Goal: Book appointment/travel/reservation

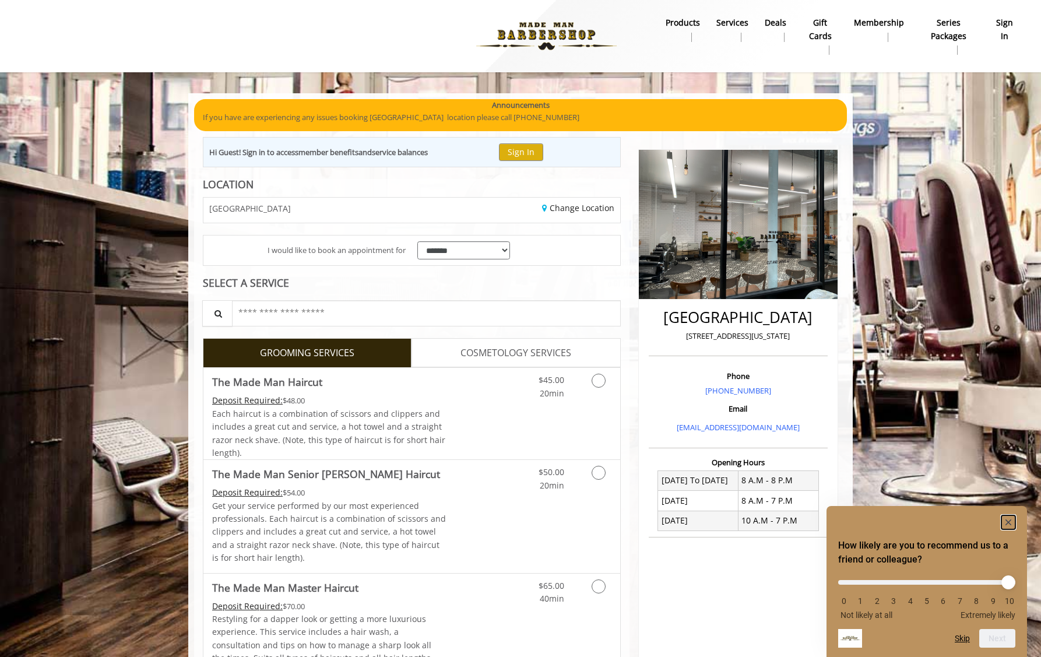
click at [1010, 523] on icon "Hide survey" at bounding box center [1009, 523] width 6 height 6
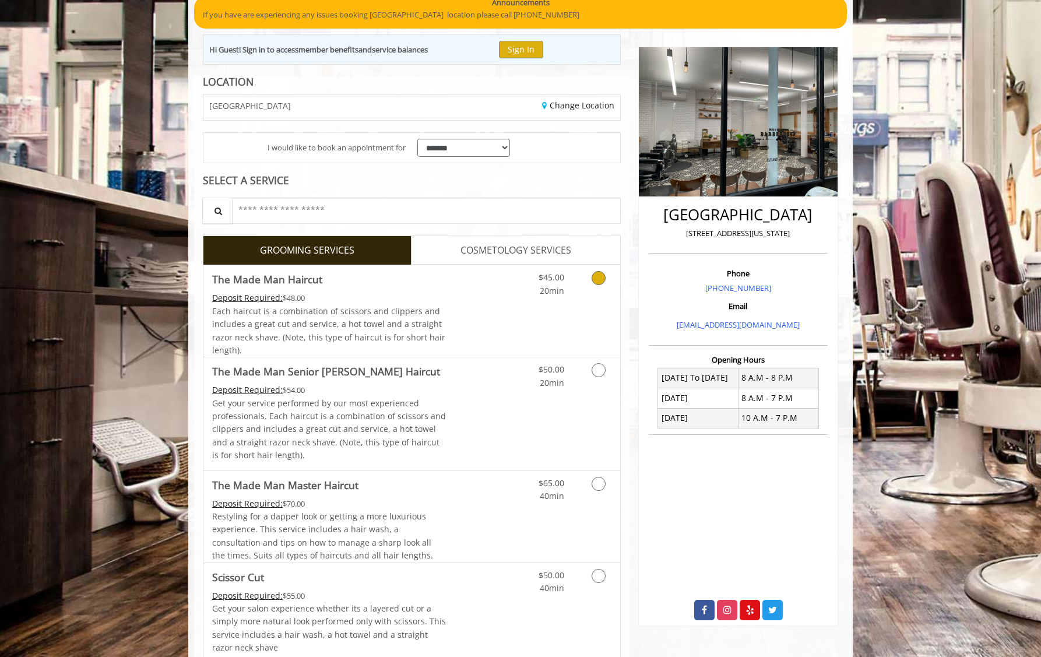
scroll to position [103, 0]
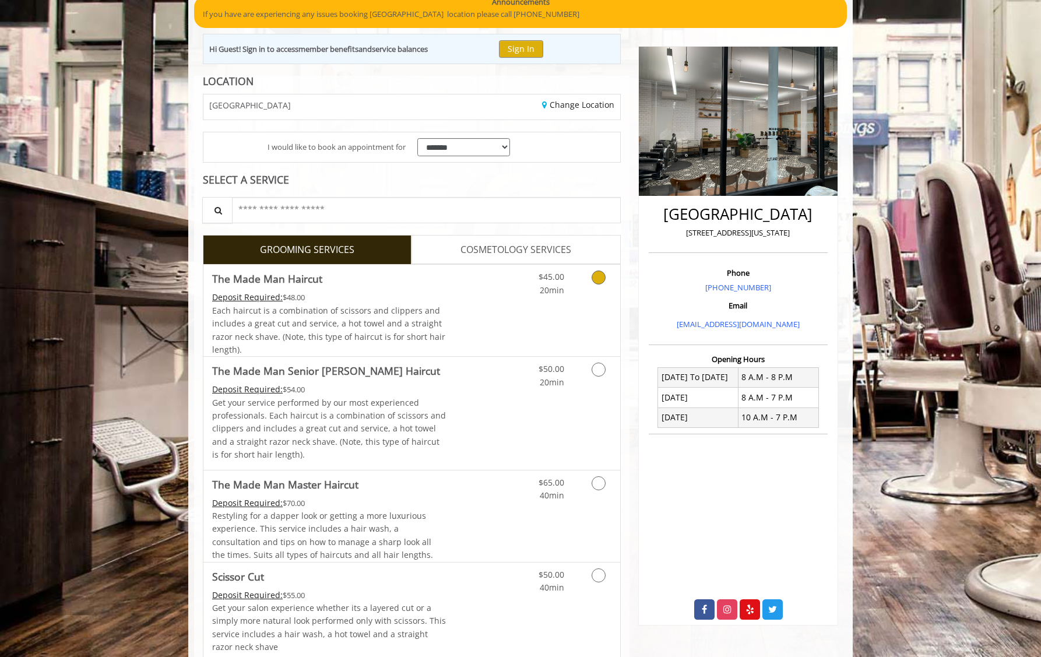
click at [598, 279] on icon "Grooming services" at bounding box center [599, 278] width 14 height 14
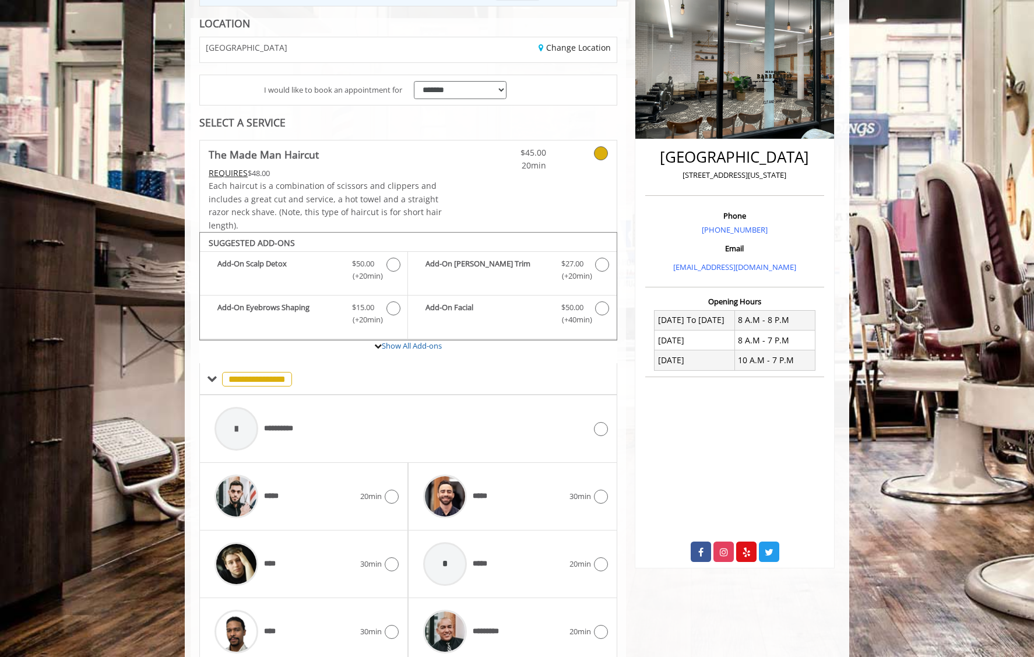
scroll to position [209, 0]
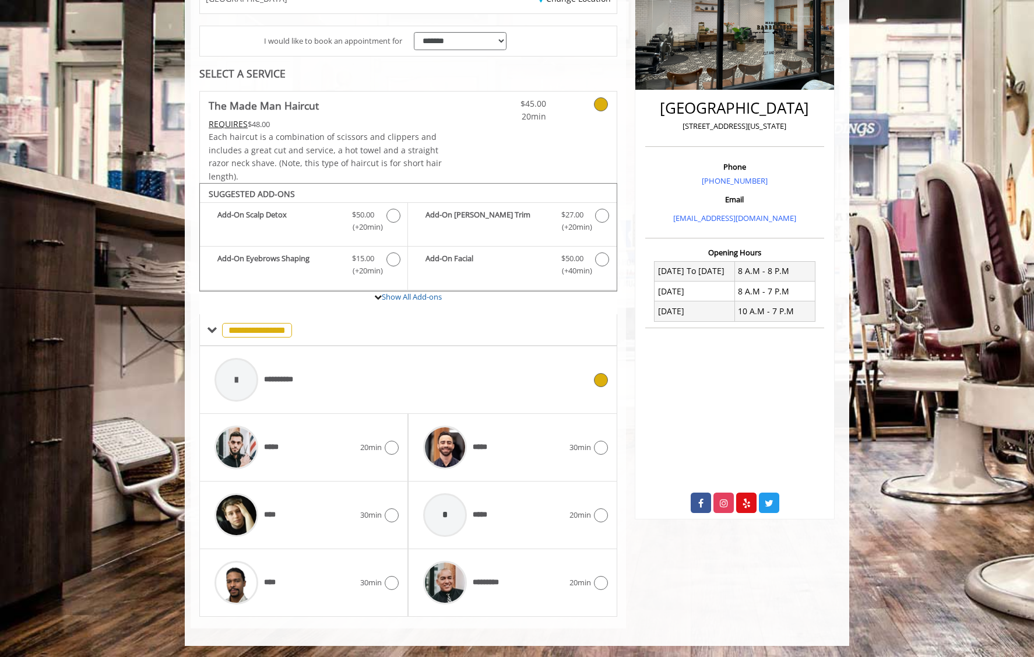
click at [595, 378] on icon at bounding box center [601, 380] width 14 height 14
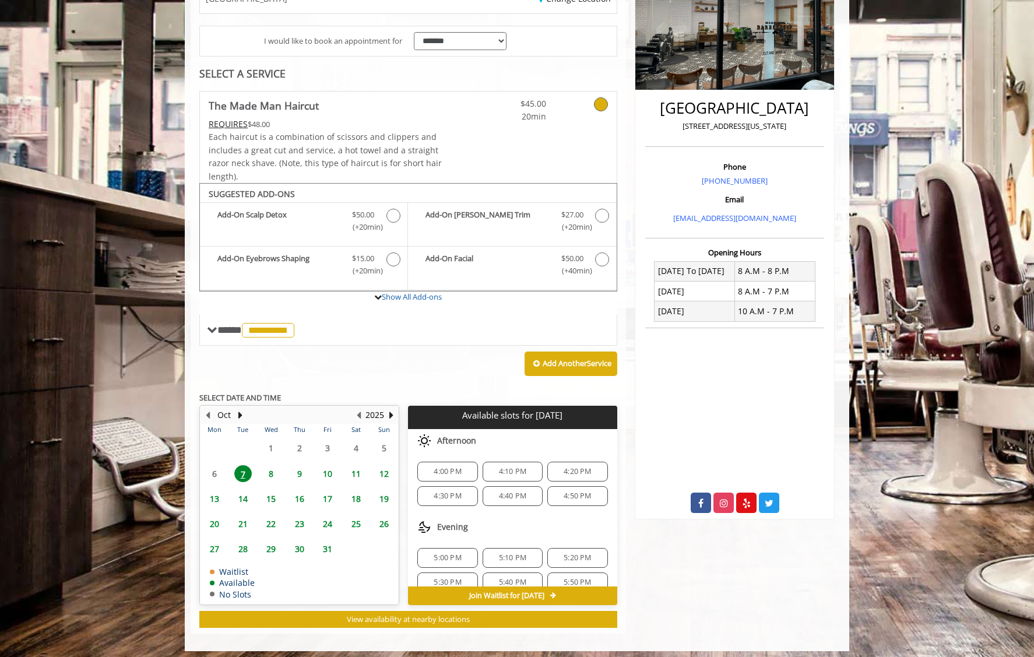
scroll to position [215, 0]
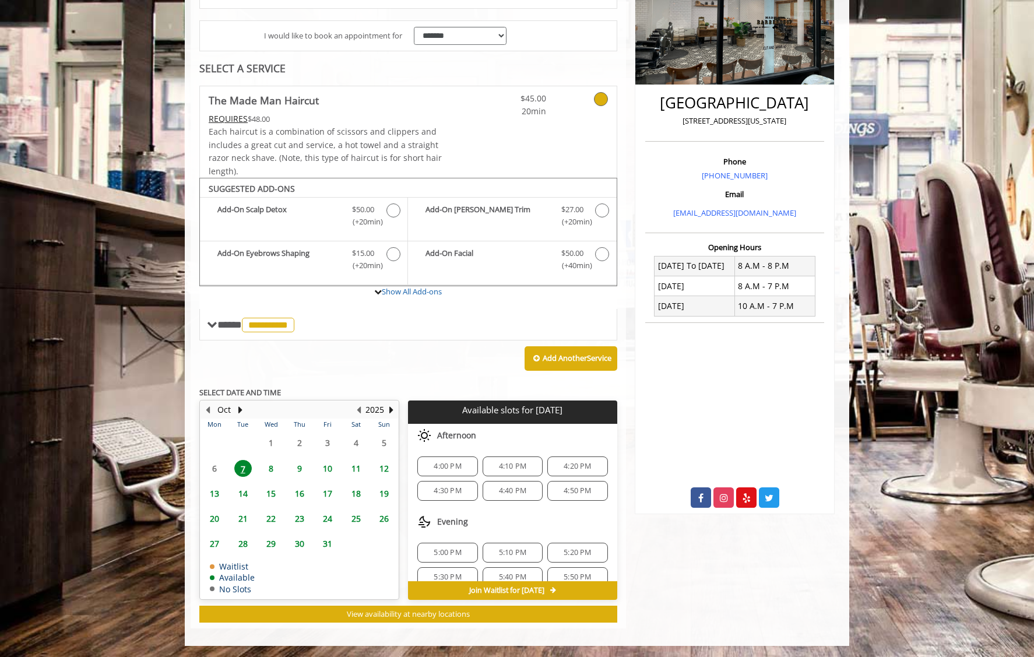
click at [444, 489] on span "4:30 PM" at bounding box center [447, 490] width 27 height 9
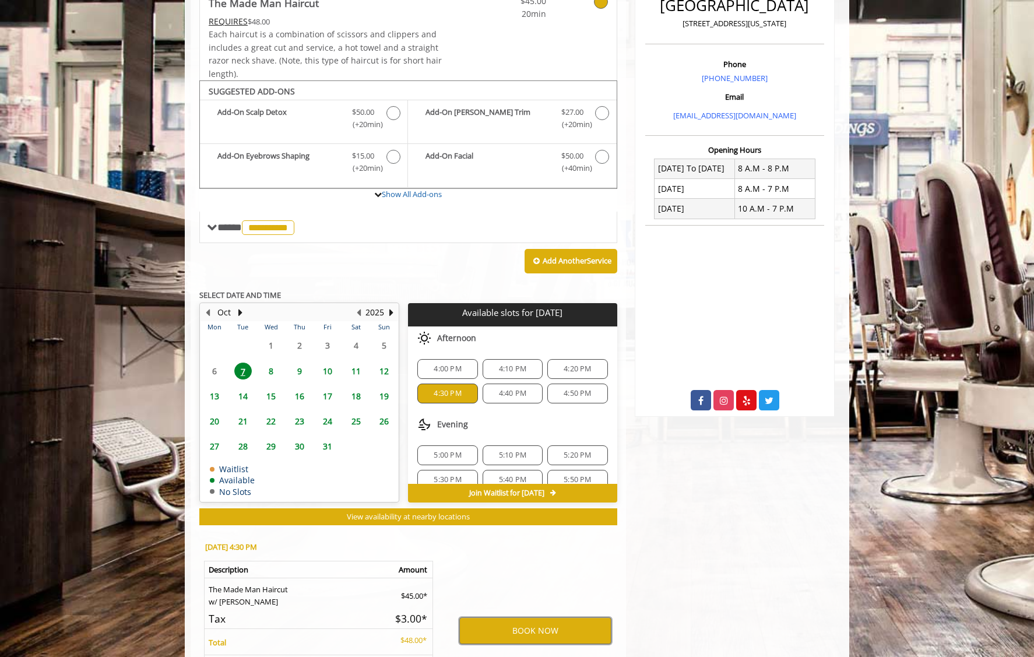
scroll to position [307, 0]
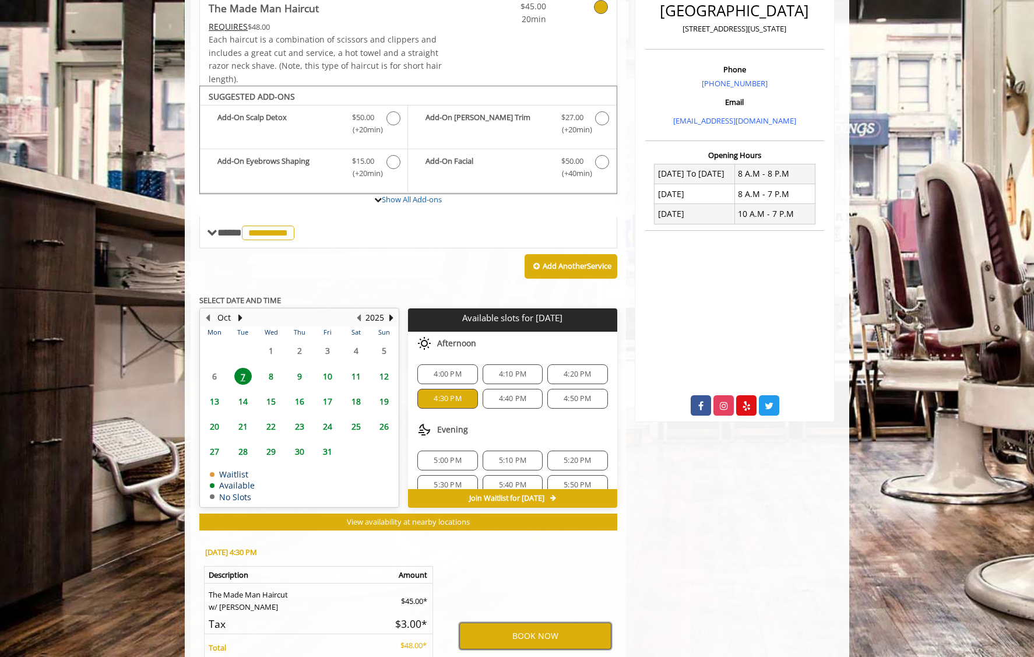
click at [490, 634] on button "BOOK NOW" at bounding box center [535, 636] width 152 height 27
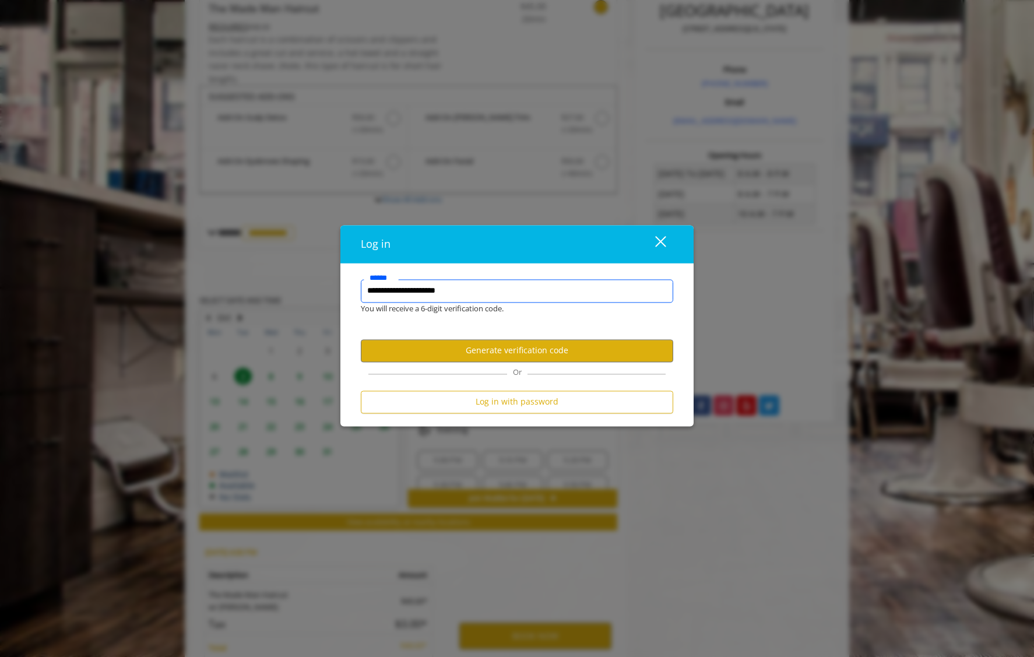
type input "**********"
click at [546, 414] on div "Log in with password" at bounding box center [517, 405] width 313 height 29
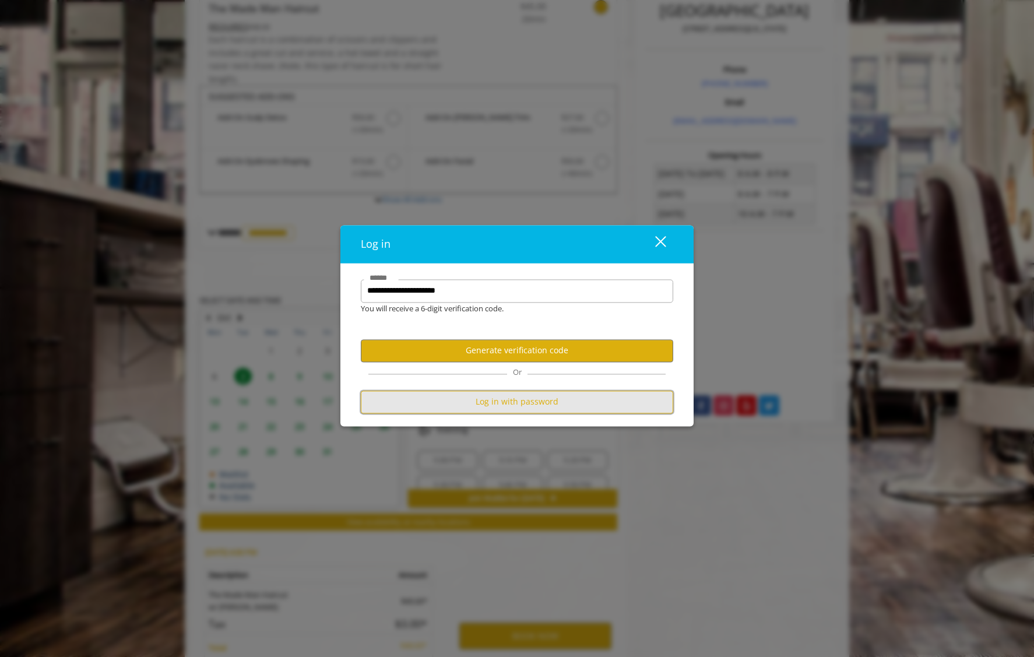
click at [548, 402] on button "Log in with password" at bounding box center [517, 402] width 313 height 23
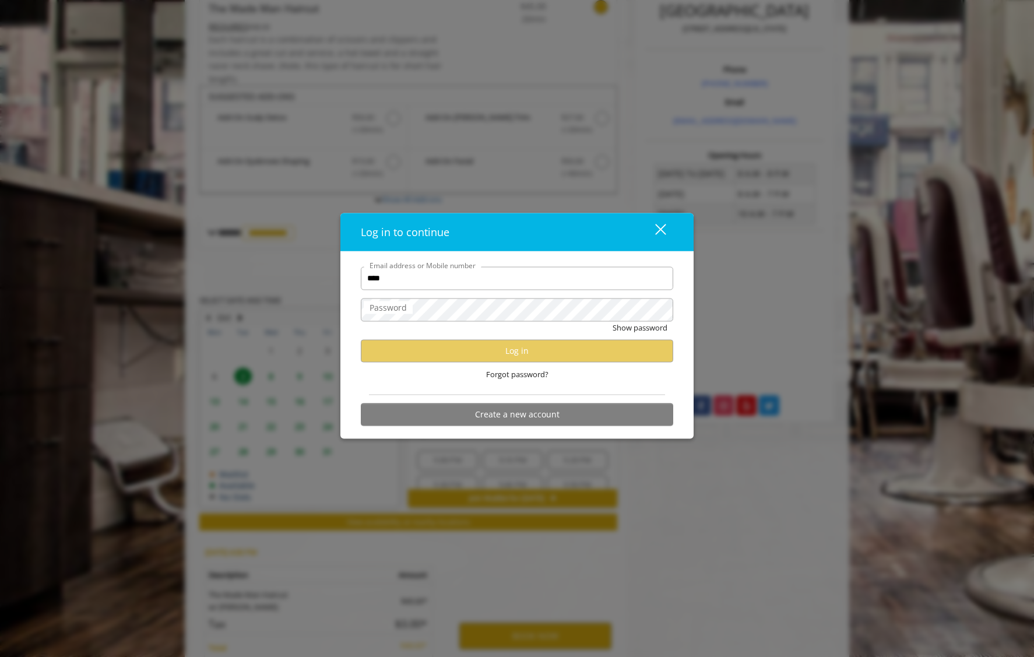
type input "**********"
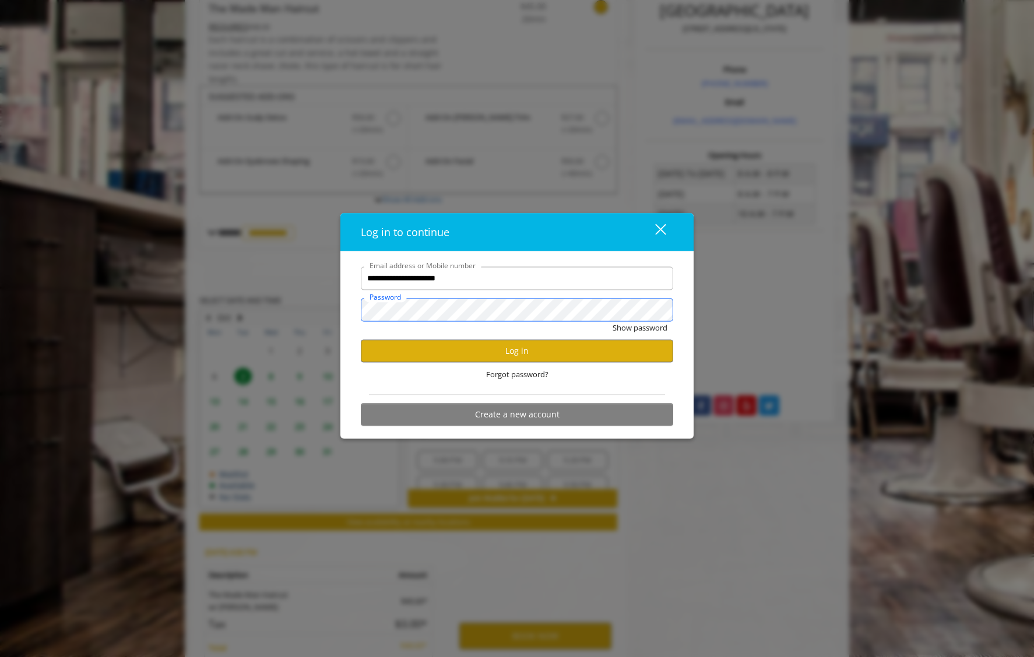
scroll to position [307, 0]
click at [613, 321] on button "Show password" at bounding box center [640, 327] width 55 height 12
click at [517, 352] on button "Log in" at bounding box center [517, 350] width 313 height 23
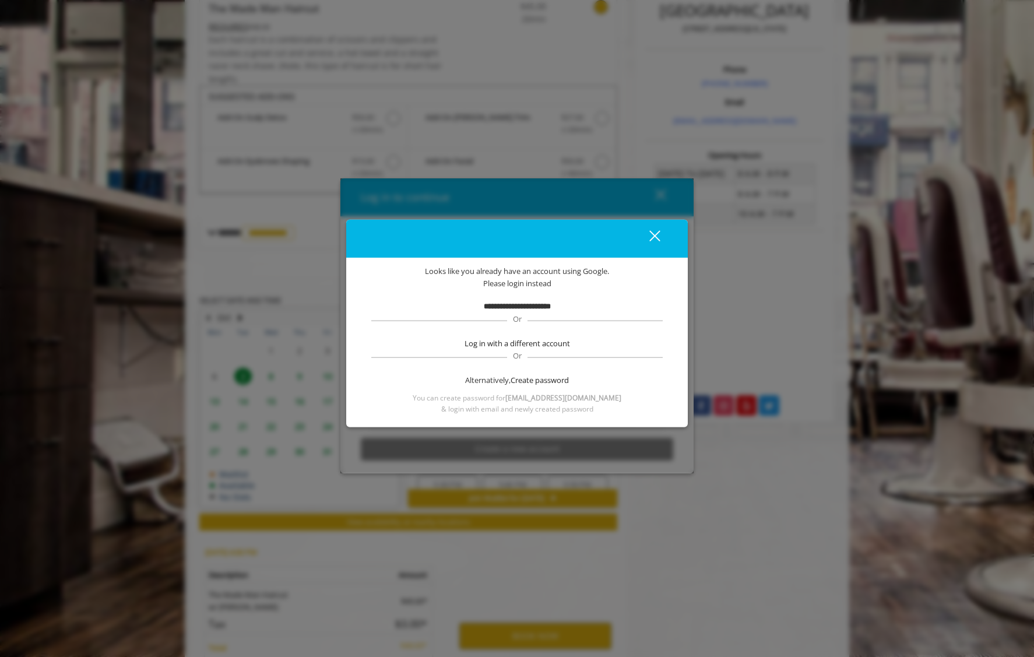
click at [652, 232] on div "close" at bounding box center [647, 238] width 23 height 17
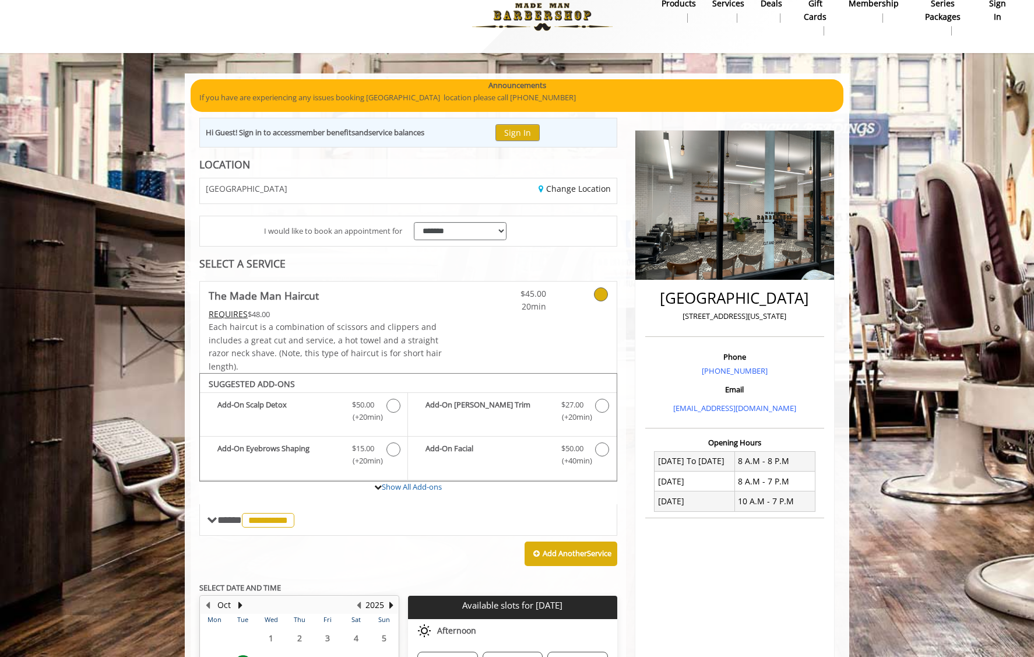
scroll to position [0, 0]
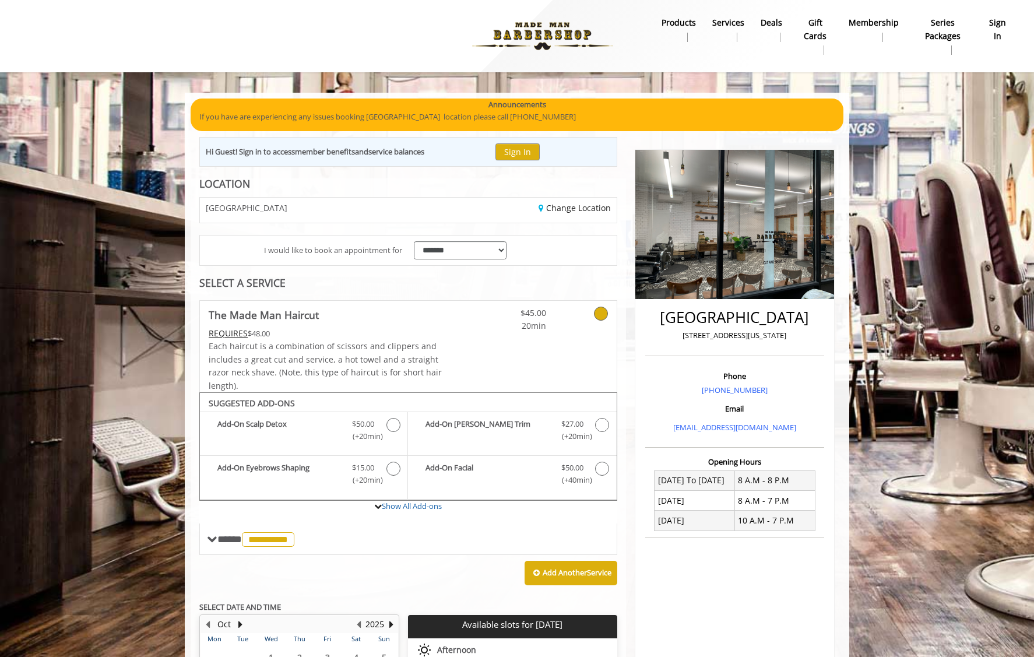
click at [995, 29] on b "sign in" at bounding box center [998, 29] width 23 height 26
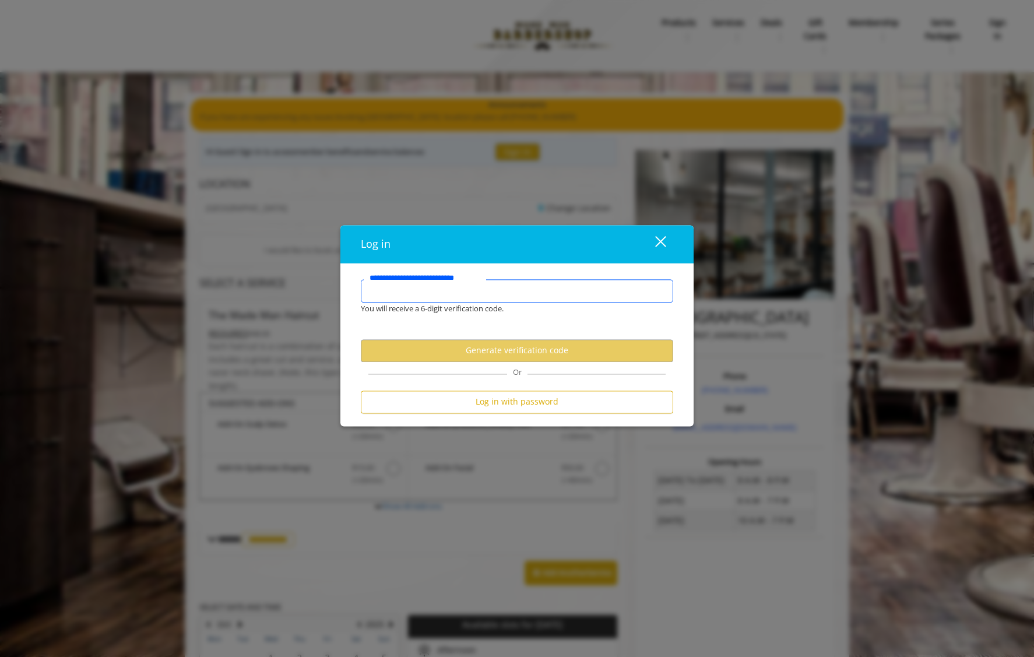
click at [456, 289] on input "**********" at bounding box center [517, 290] width 313 height 23
type input "*"
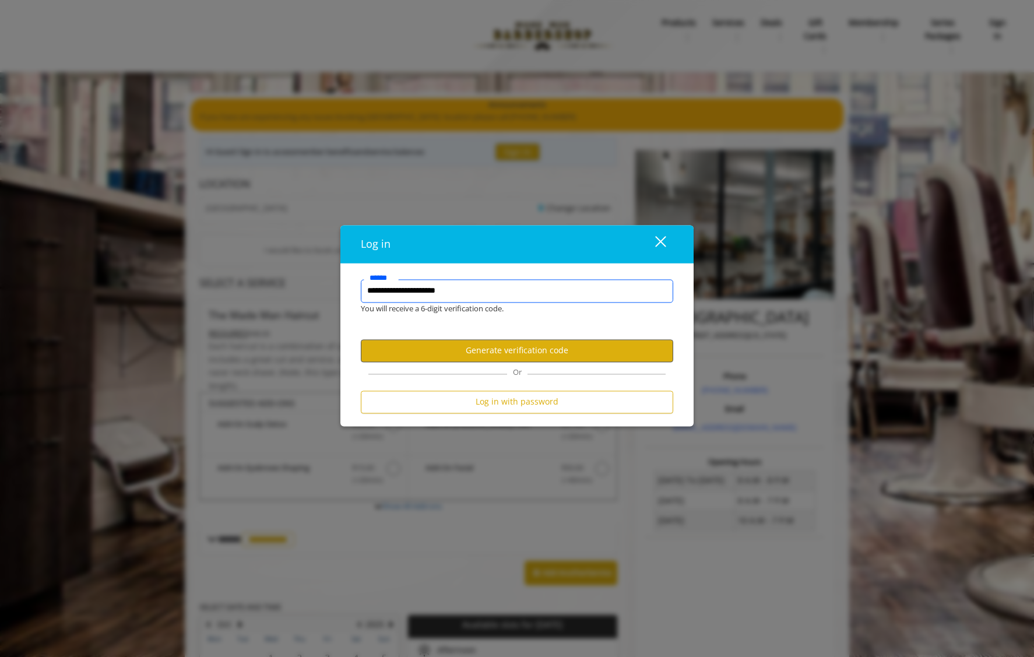
type input "**********"
click at [508, 345] on button "Generate verification code" at bounding box center [517, 350] width 313 height 23
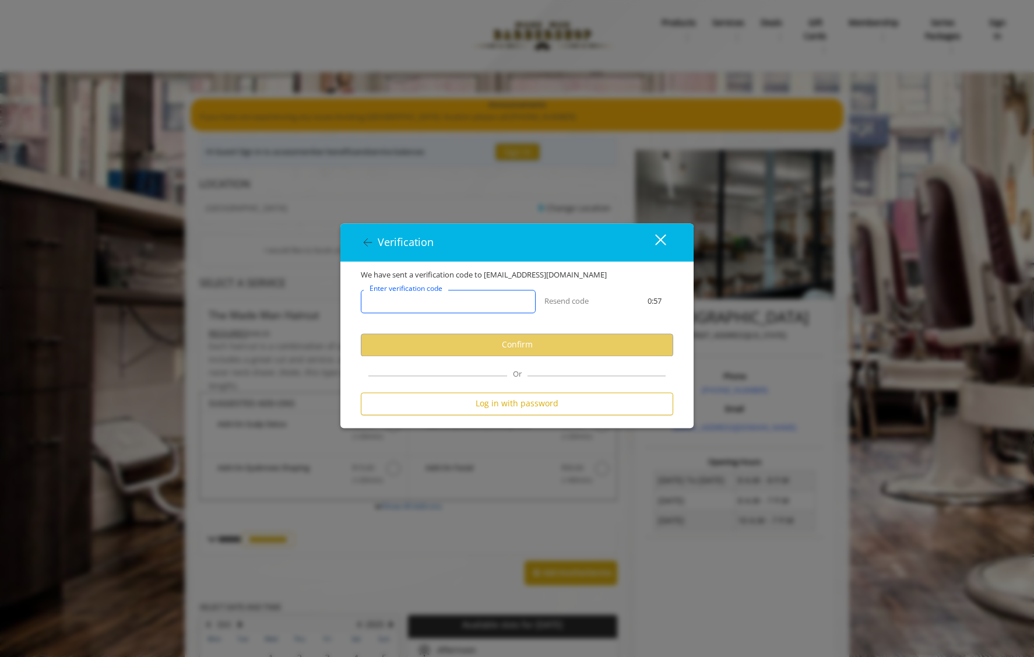
click at [447, 307] on input "Enter verification code" at bounding box center [448, 301] width 175 height 23
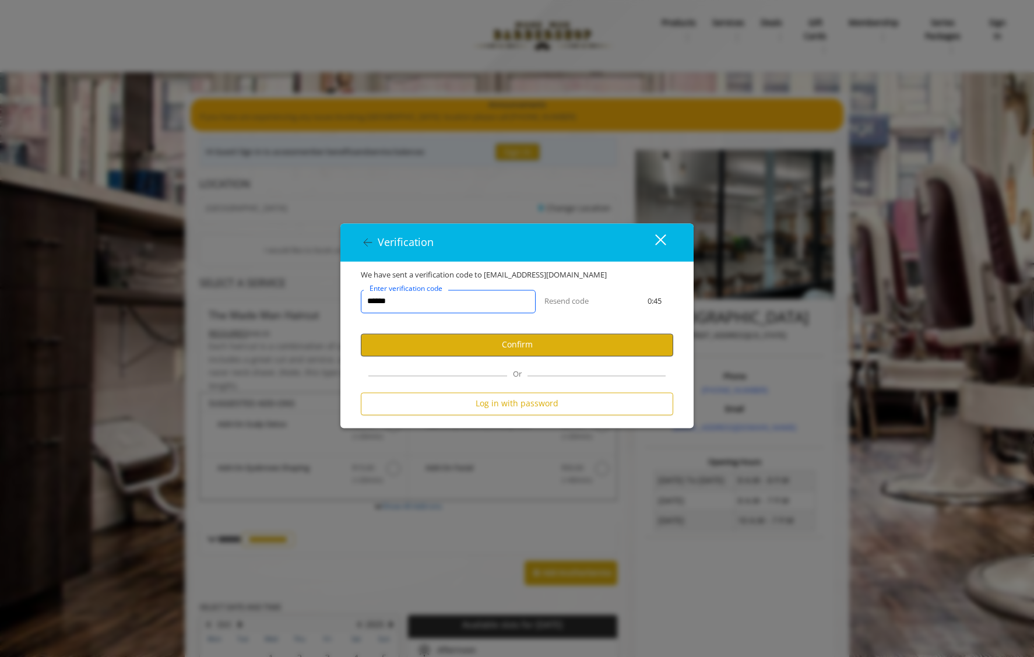
type input "******"
click at [487, 337] on button "Confirm" at bounding box center [517, 345] width 313 height 23
